Goal: Transaction & Acquisition: Download file/media

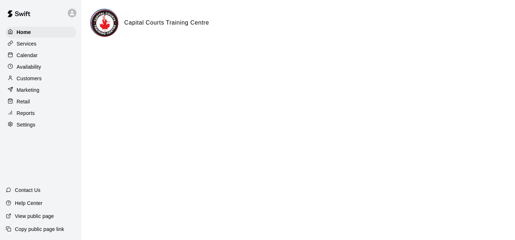
click at [34, 44] on p "Services" at bounding box center [27, 43] width 20 height 7
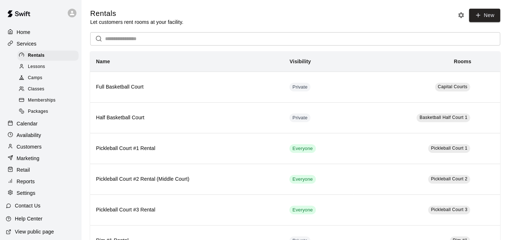
click at [39, 103] on span "Memberships" at bounding box center [42, 100] width 28 height 7
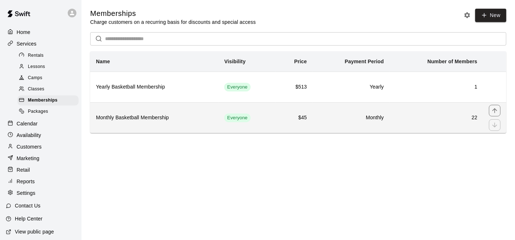
click at [324, 119] on h6 "Monthly" at bounding box center [351, 118] width 66 height 8
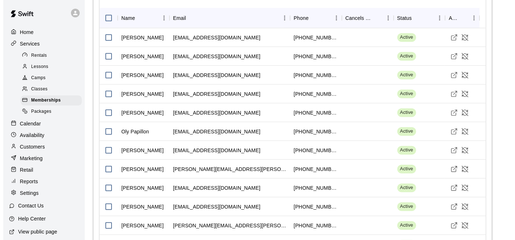
scroll to position [589, 0]
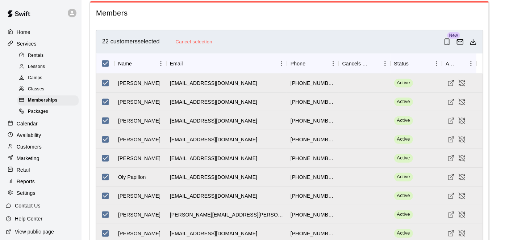
click at [473, 39] on line "Download as csv" at bounding box center [473, 41] width 0 height 4
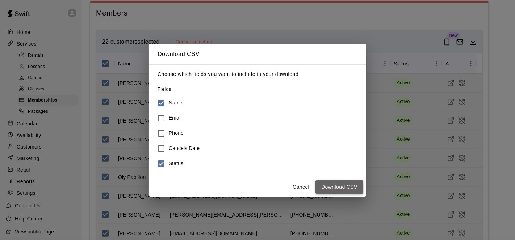
click at [349, 186] on button "Download CSV" at bounding box center [339, 187] width 48 height 13
